Goal: Information Seeking & Learning: Learn about a topic

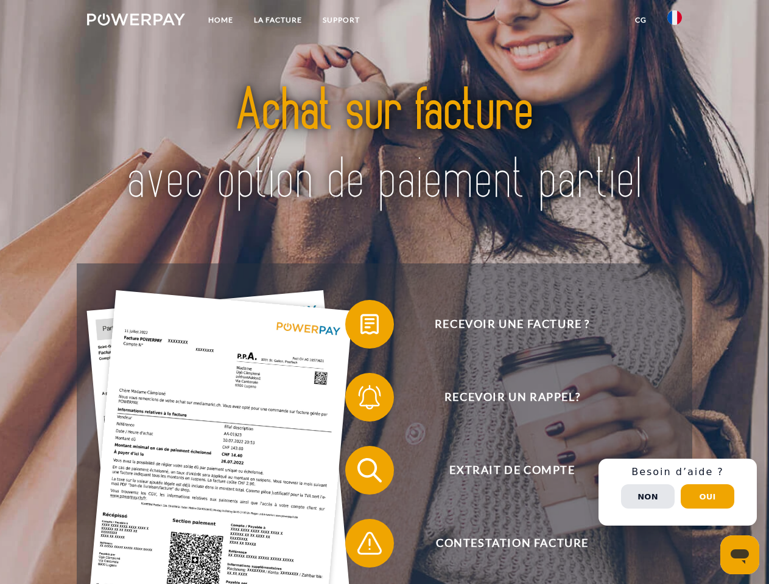
click at [136, 21] on img at bounding box center [136, 19] width 98 height 12
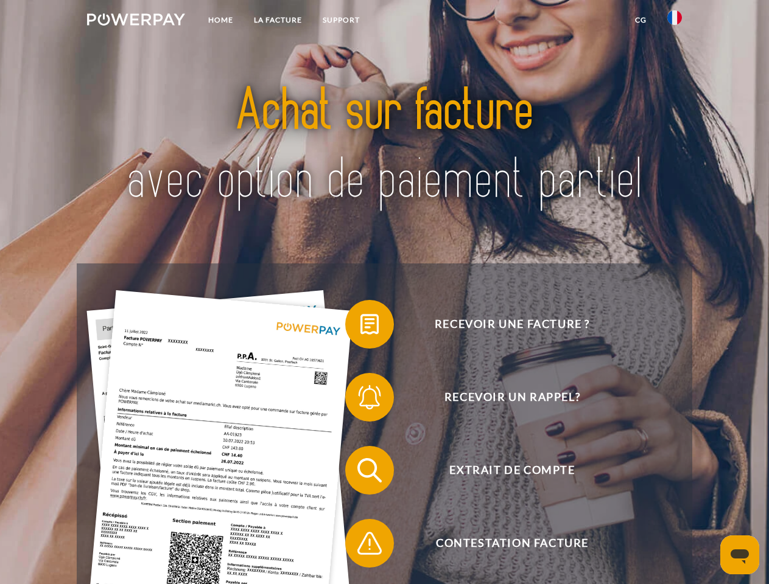
click at [674, 21] on img at bounding box center [674, 17] width 15 height 15
click at [640, 20] on link "CG" at bounding box center [640, 20] width 32 height 22
click at [360, 327] on span at bounding box center [351, 324] width 61 height 61
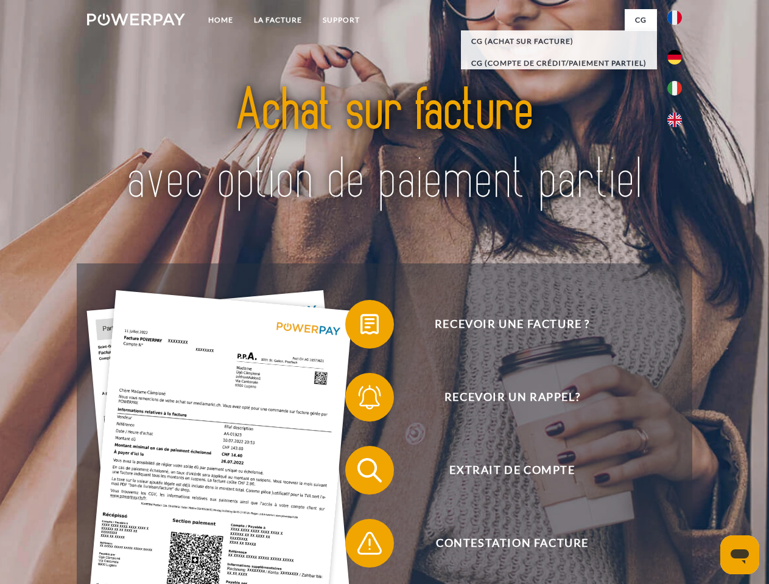
click at [360, 400] on span at bounding box center [351, 397] width 61 height 61
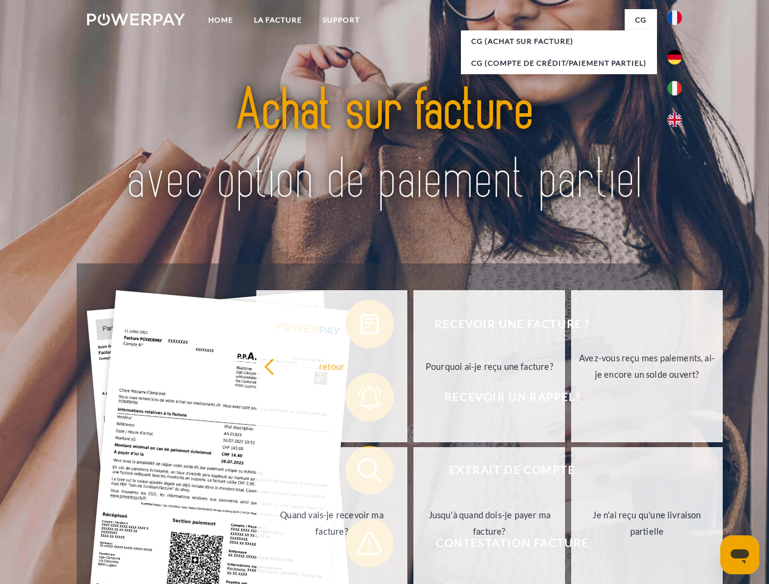
click at [413, 473] on link "Jusqu'à quand dois-je payer ma facture?" at bounding box center [489, 523] width 152 height 152
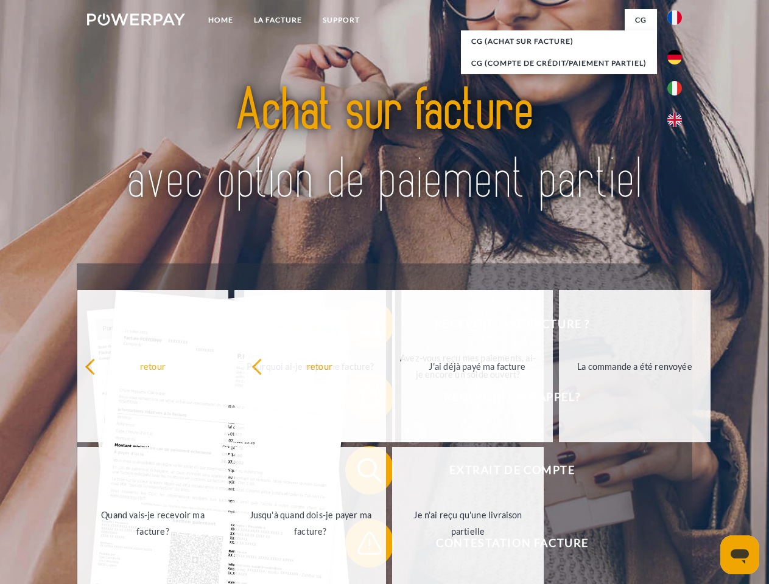
click at [360, 546] on span at bounding box center [351, 543] width 61 height 61
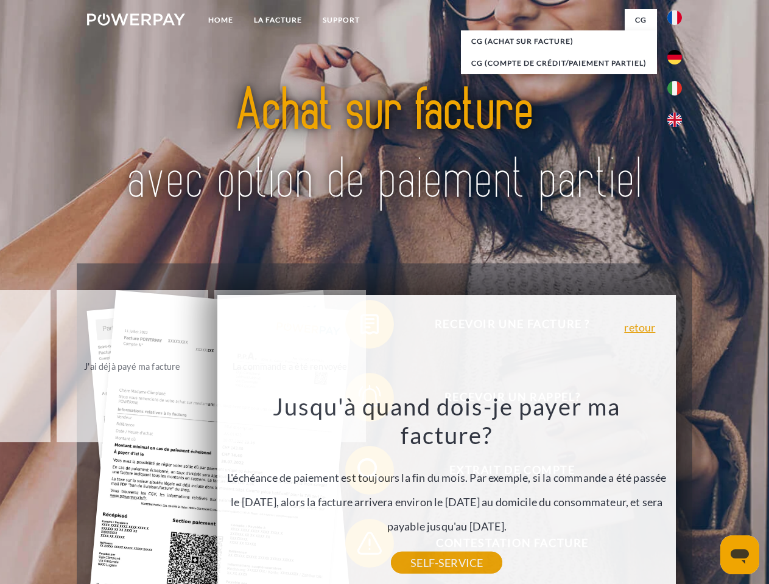
click at [677, 492] on div "Recevoir une facture ? Recevoir un rappel? Extrait de compte retour" at bounding box center [384, 507] width 615 height 487
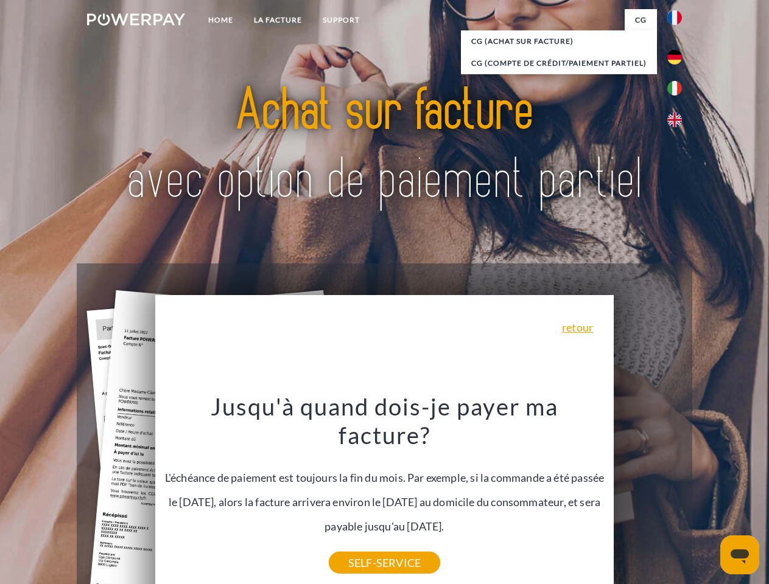
click at [648, 495] on span "Extrait de compte" at bounding box center [512, 470] width 298 height 49
click at [707, 497] on header "Home LA FACTURE Support" at bounding box center [384, 420] width 769 height 841
